Goal: Check status: Check status

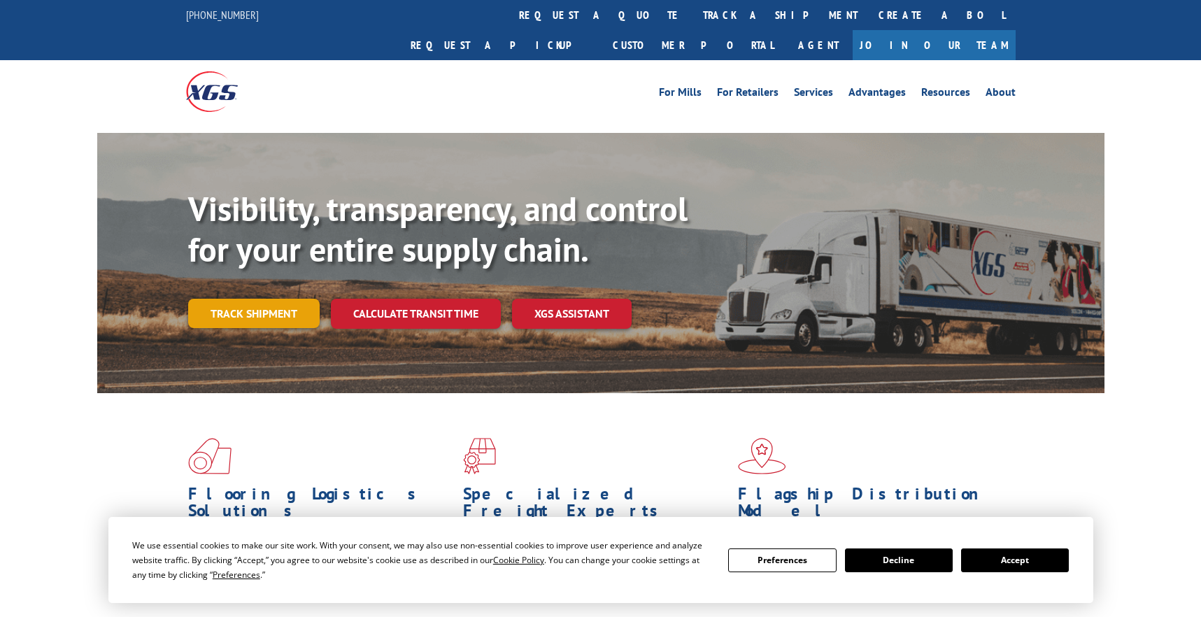
click at [219, 266] on div "Visibility, transparency, and control for your entire supply chain. Track shipm…" at bounding box center [646, 286] width 916 height 195
click at [215, 299] on link "Track shipment" at bounding box center [253, 313] width 131 height 29
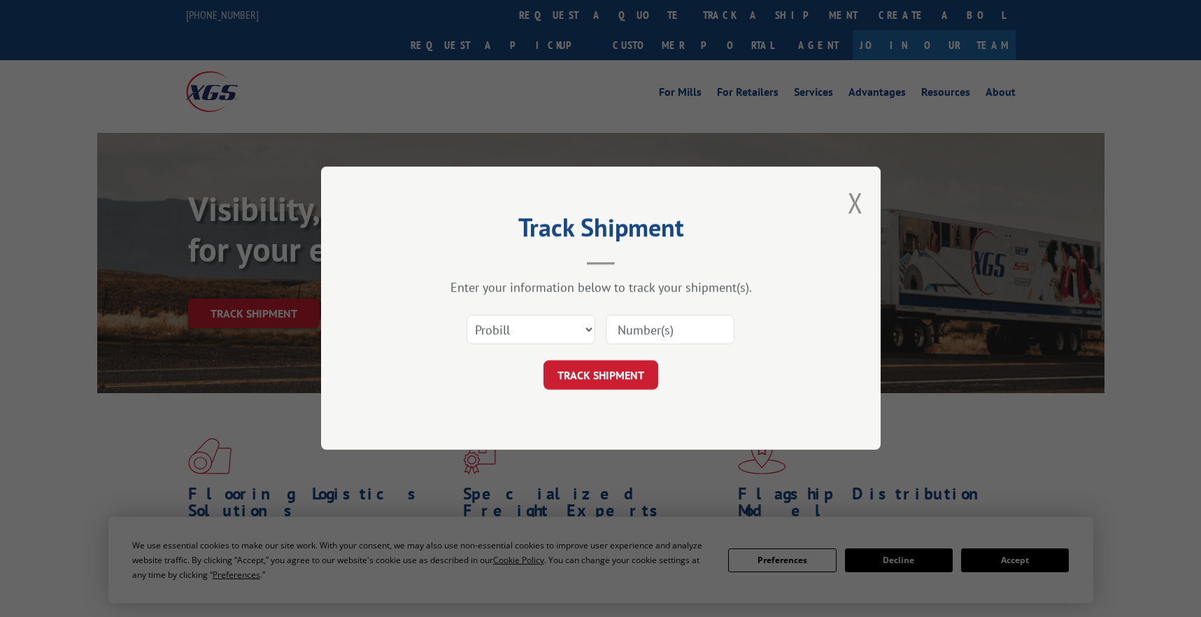
click at [630, 332] on input at bounding box center [670, 329] width 129 height 29
paste input "2878941"
type input "2878941"
click at [528, 322] on select "Select category... Probill BOL PO" at bounding box center [530, 329] width 129 height 29
select select "bol"
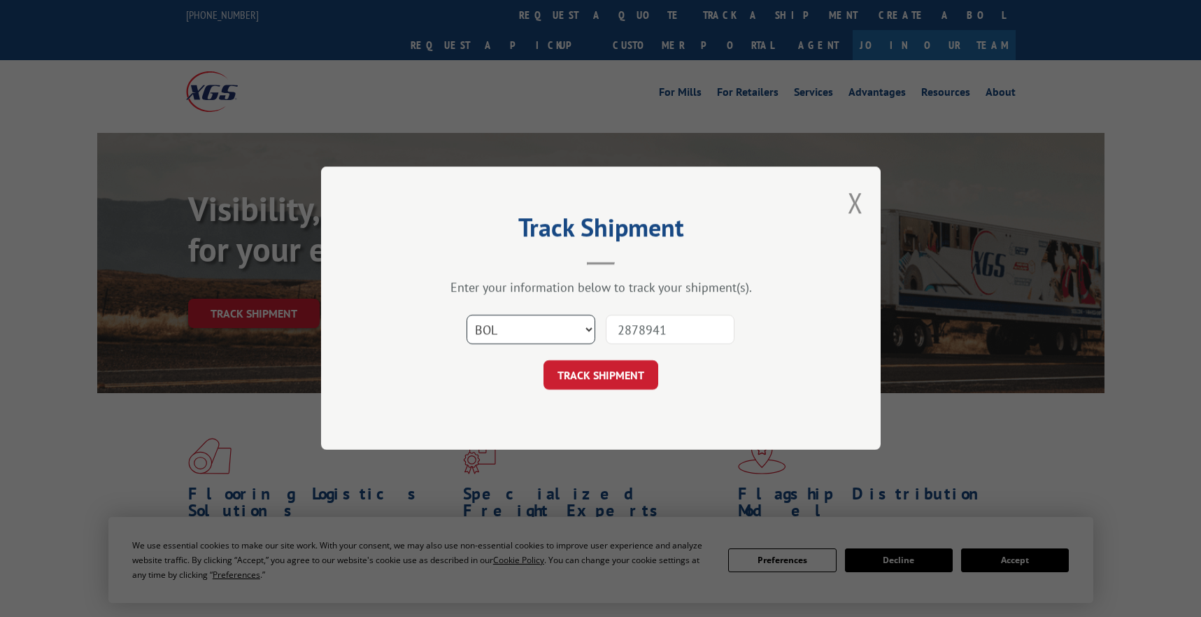
click at [466, 315] on select "Select category... Probill BOL PO" at bounding box center [530, 329] width 129 height 29
click at [578, 382] on button "TRACK SHIPMENT" at bounding box center [600, 375] width 115 height 29
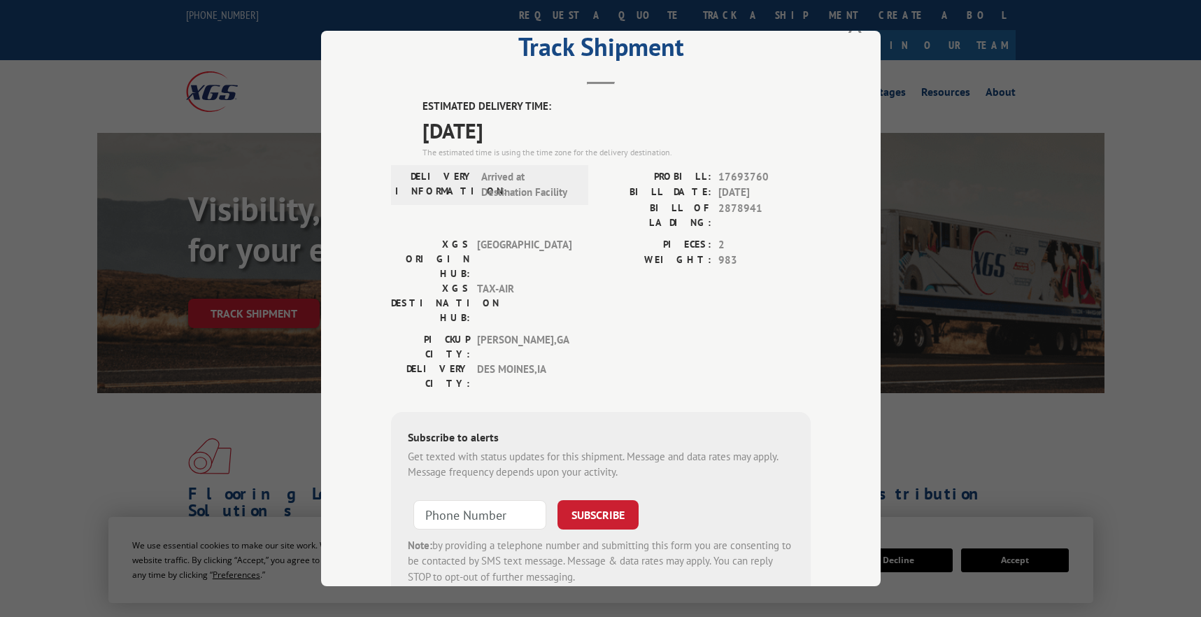
scroll to position [70, 0]
